Goal: Check status: Check status

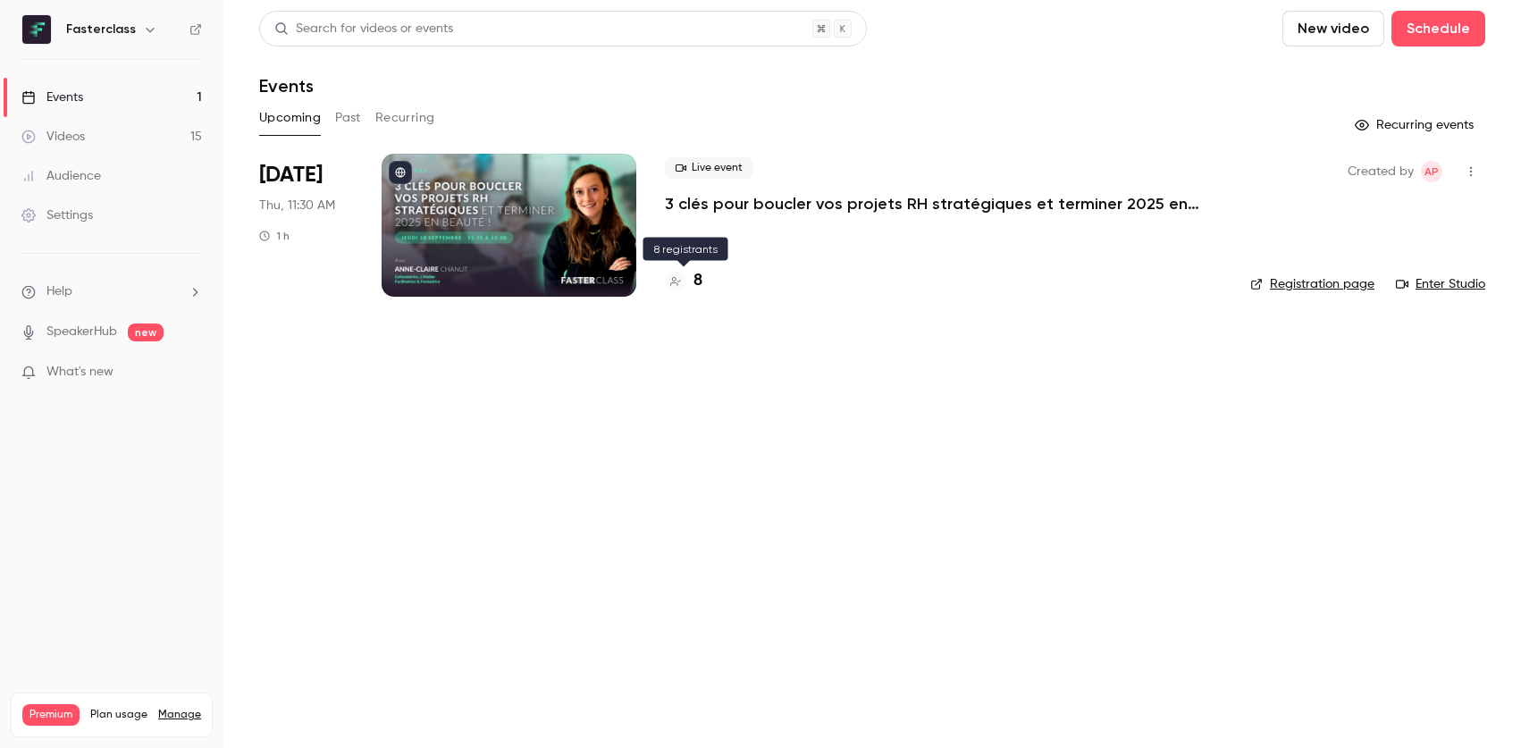
click at [694, 277] on h4 "8" at bounding box center [698, 281] width 9 height 24
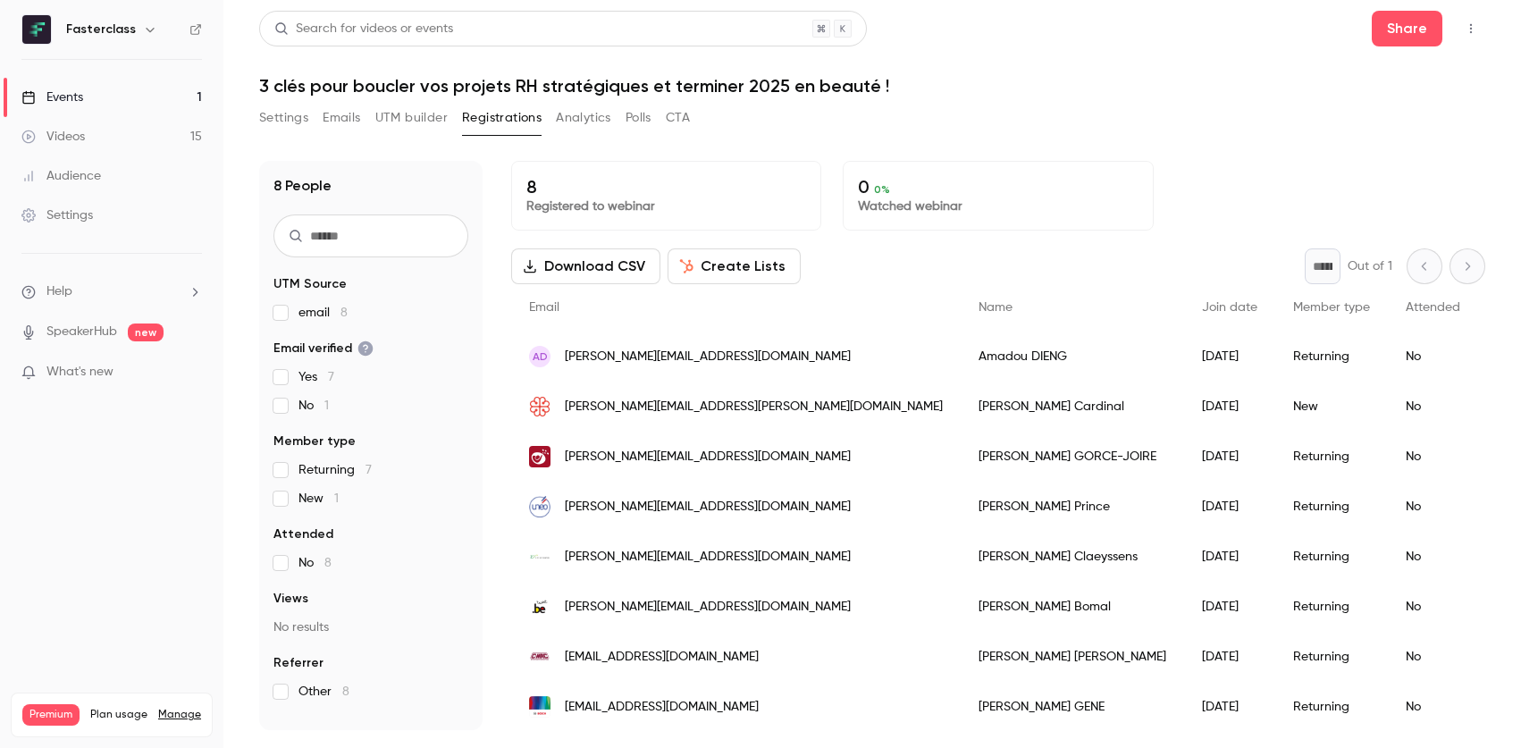
click at [1453, 261] on div "* Out of 1" at bounding box center [1395, 266] width 181 height 36
drag, startPoint x: 1452, startPoint y: 264, endPoint x: 1436, endPoint y: 268, distance: 16.7
click at [1452, 264] on div "* Out of 1" at bounding box center [1395, 266] width 181 height 36
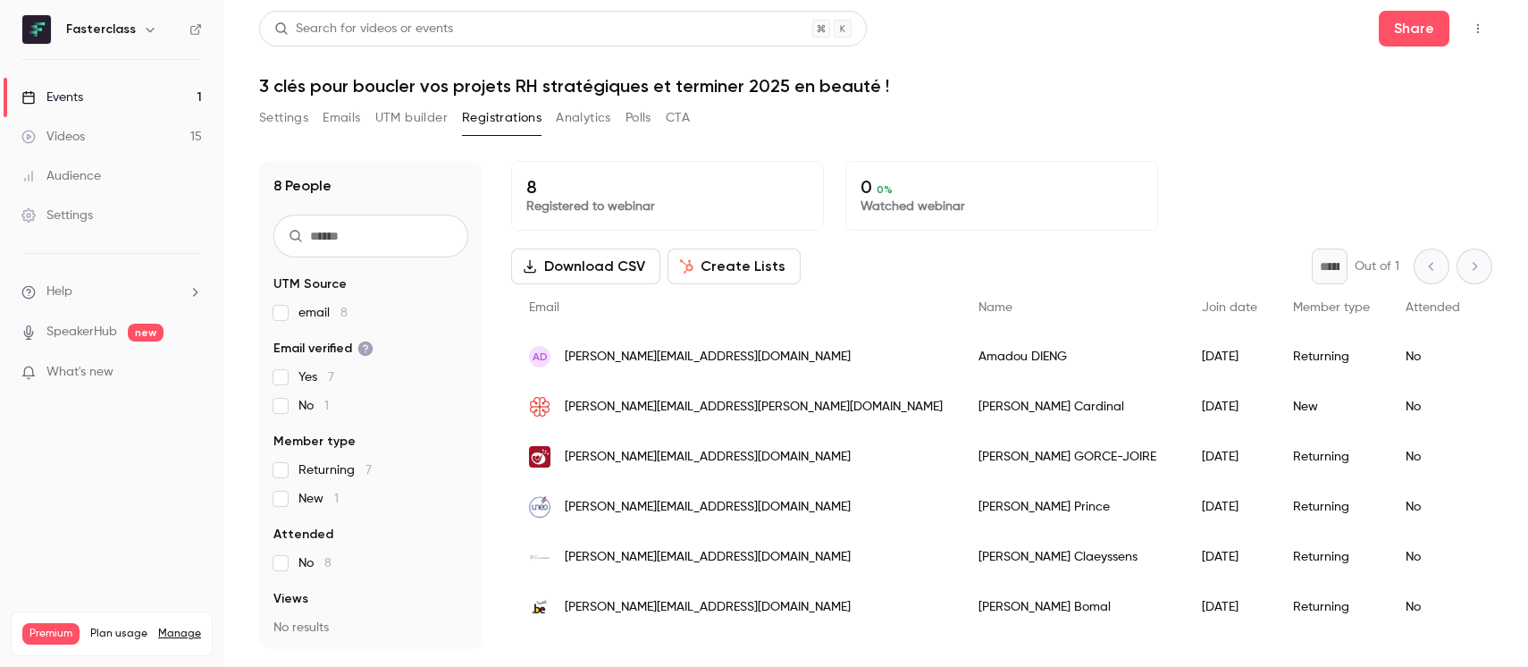
click at [1388, 493] on div "No" at bounding box center [1433, 507] width 90 height 50
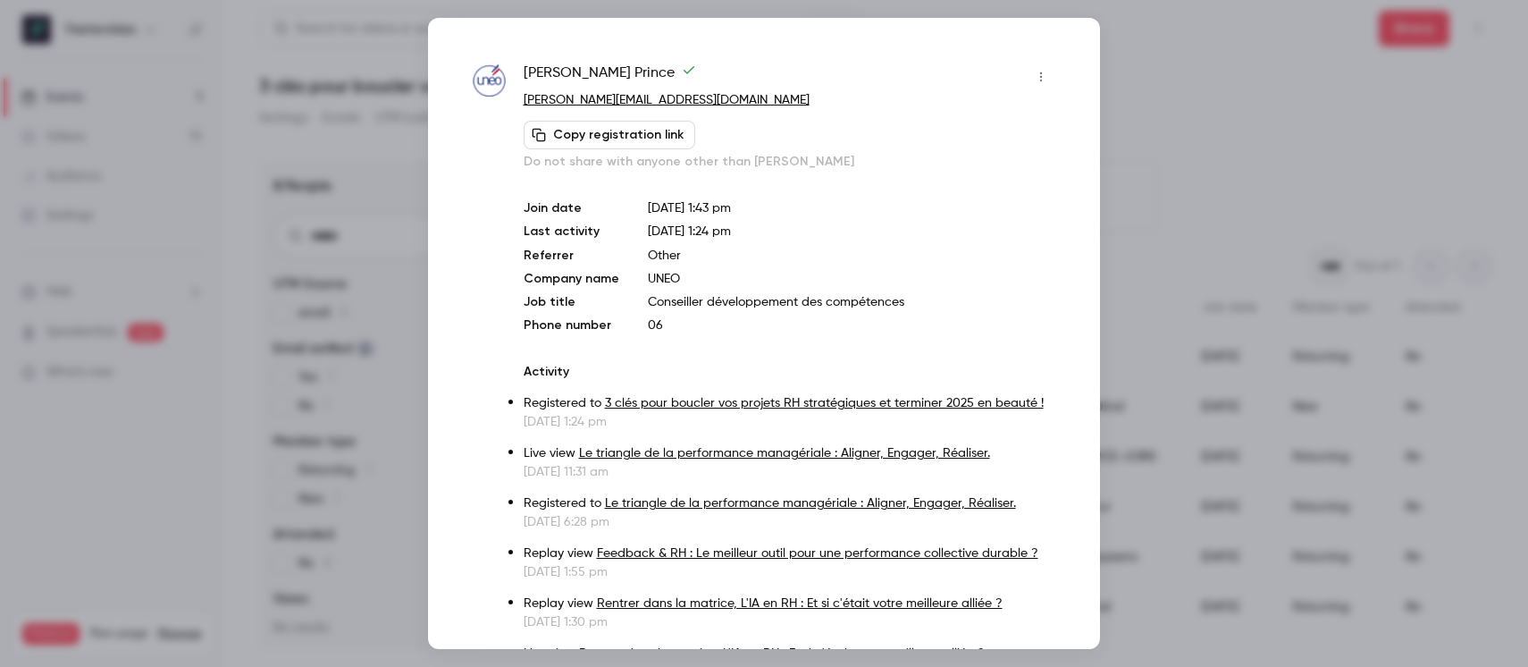
click at [1201, 100] on div at bounding box center [764, 333] width 1528 height 667
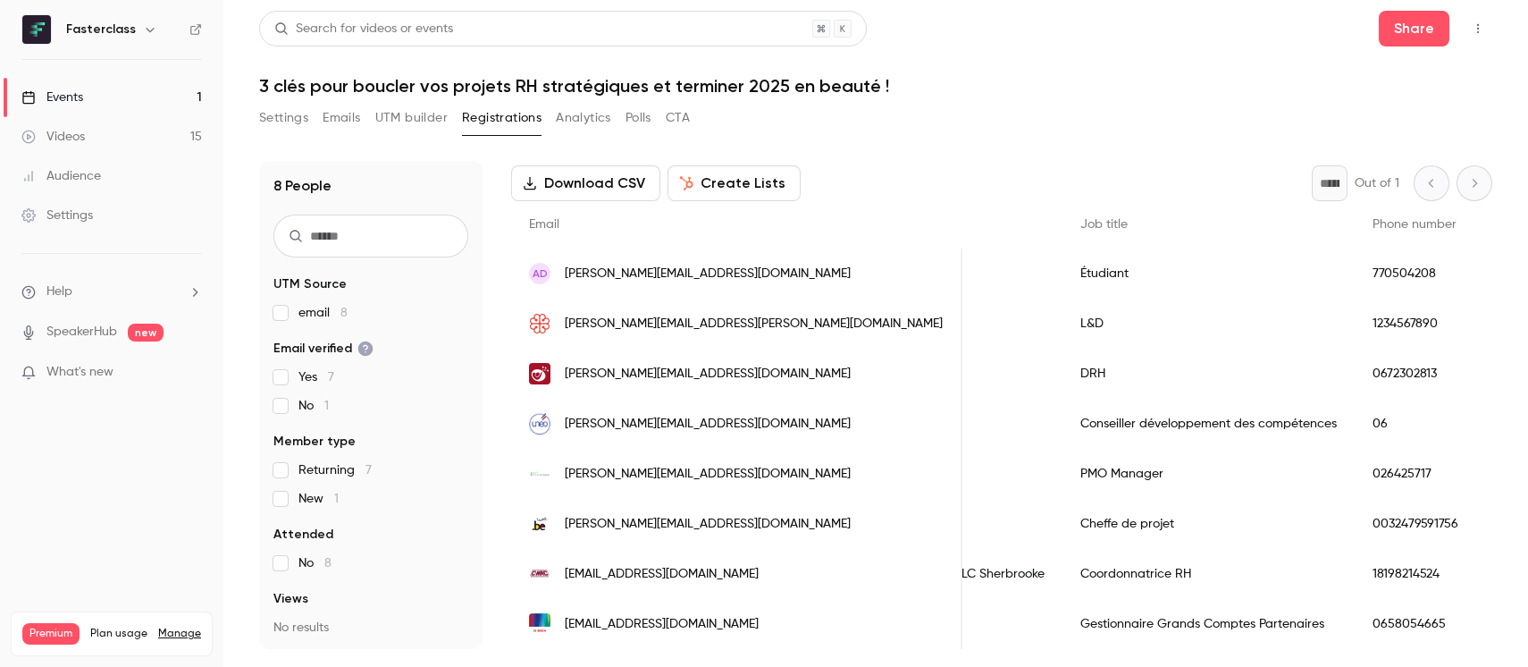
scroll to position [0, 742]
click at [173, 100] on link "Events 1" at bounding box center [111, 97] width 223 height 39
